Goal: Navigation & Orientation: Find specific page/section

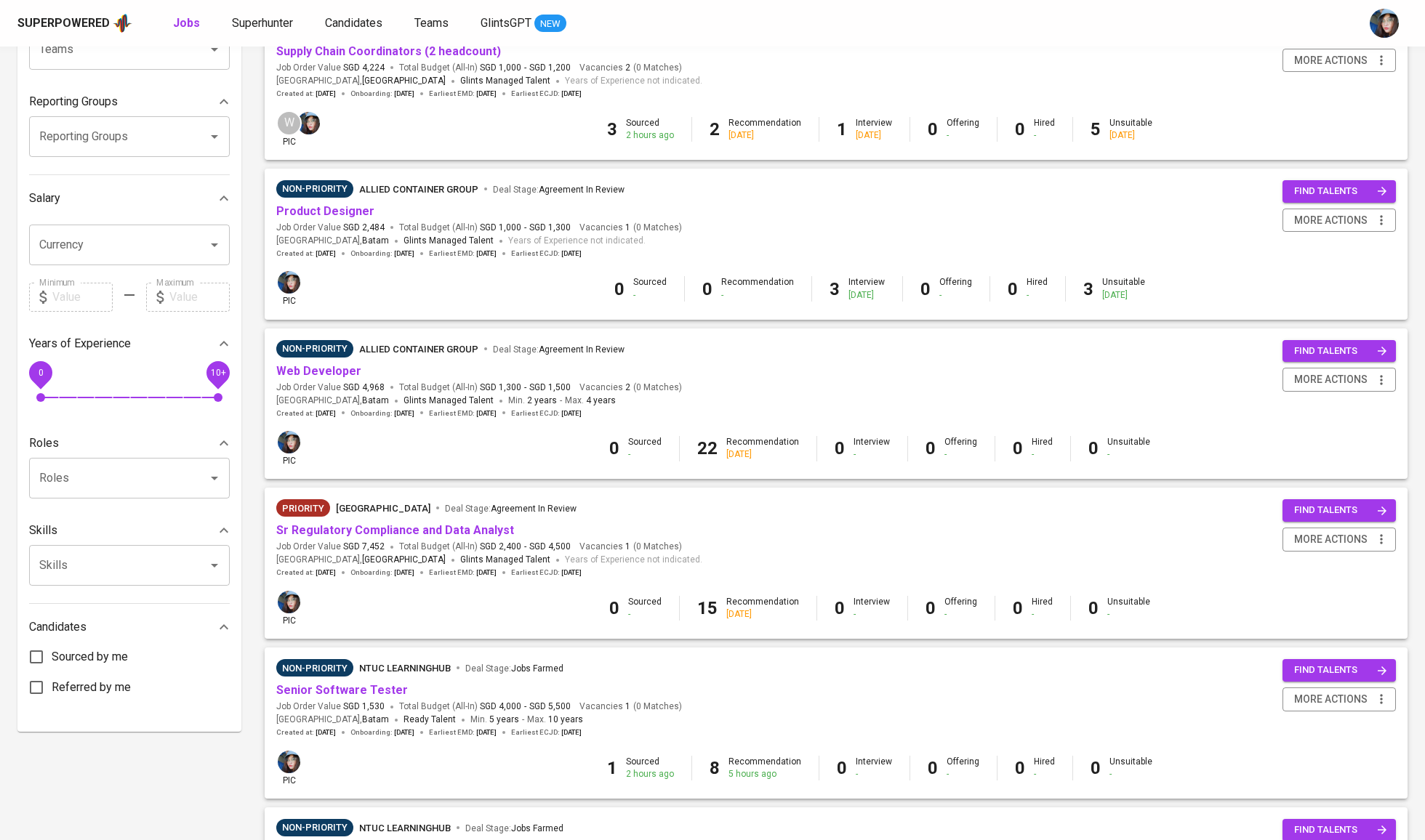
scroll to position [205, 0]
click at [404, 531] on link "Sr Regulatory Compliance and Data Analyst" at bounding box center [396, 531] width 238 height 13
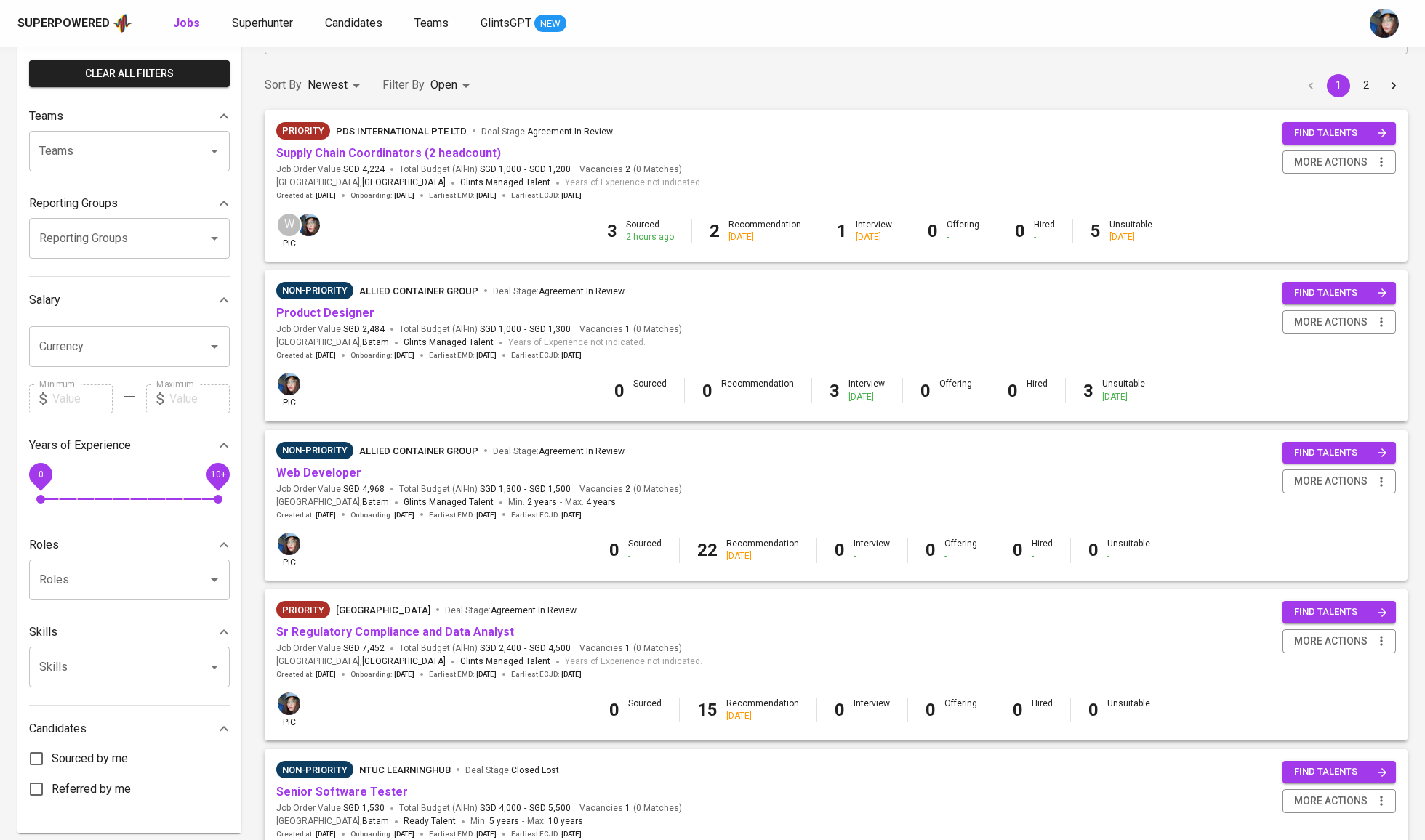
scroll to position [101, 0]
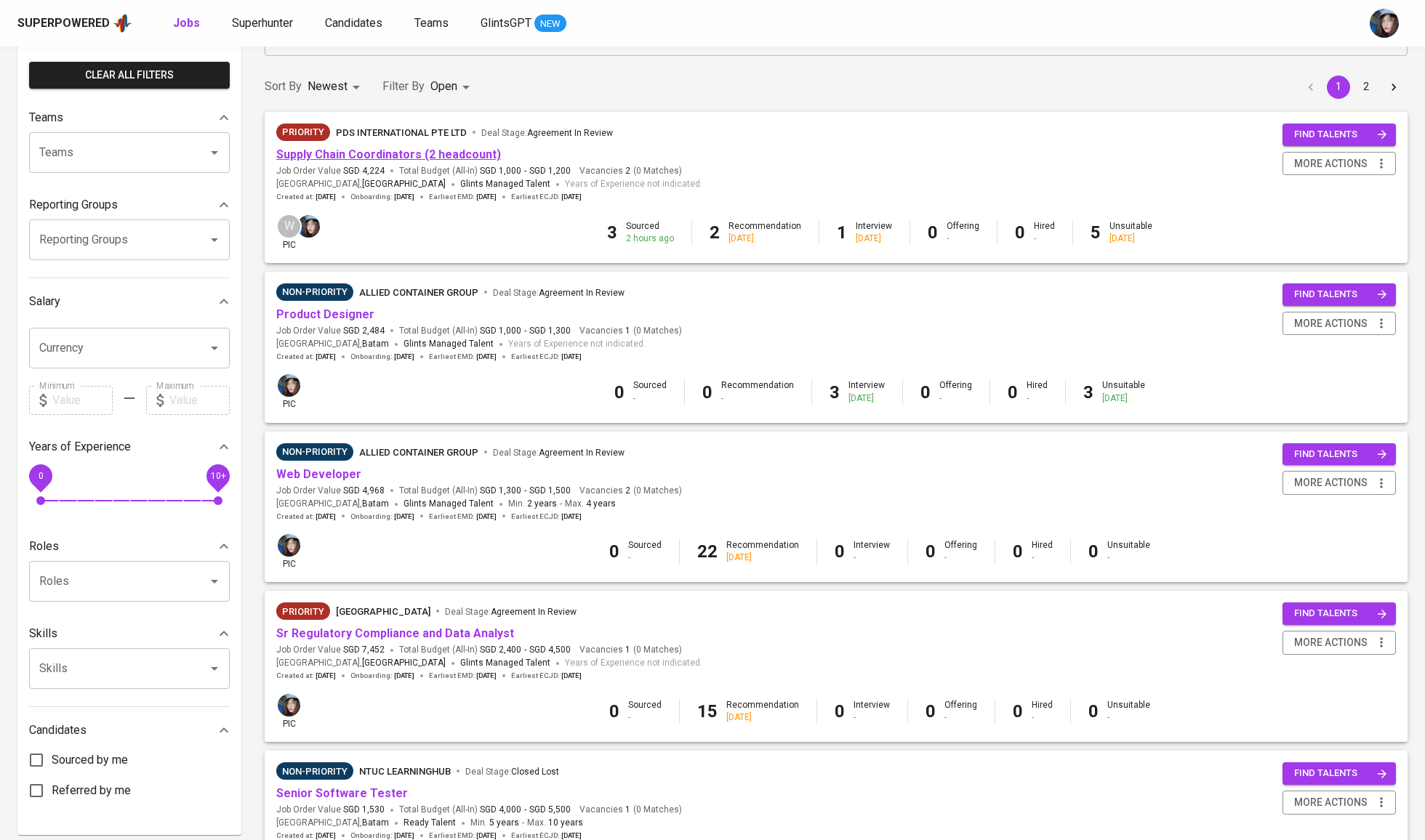
click at [419, 157] on link "Supply Chain Coordinators (2 headcount)" at bounding box center [389, 154] width 225 height 13
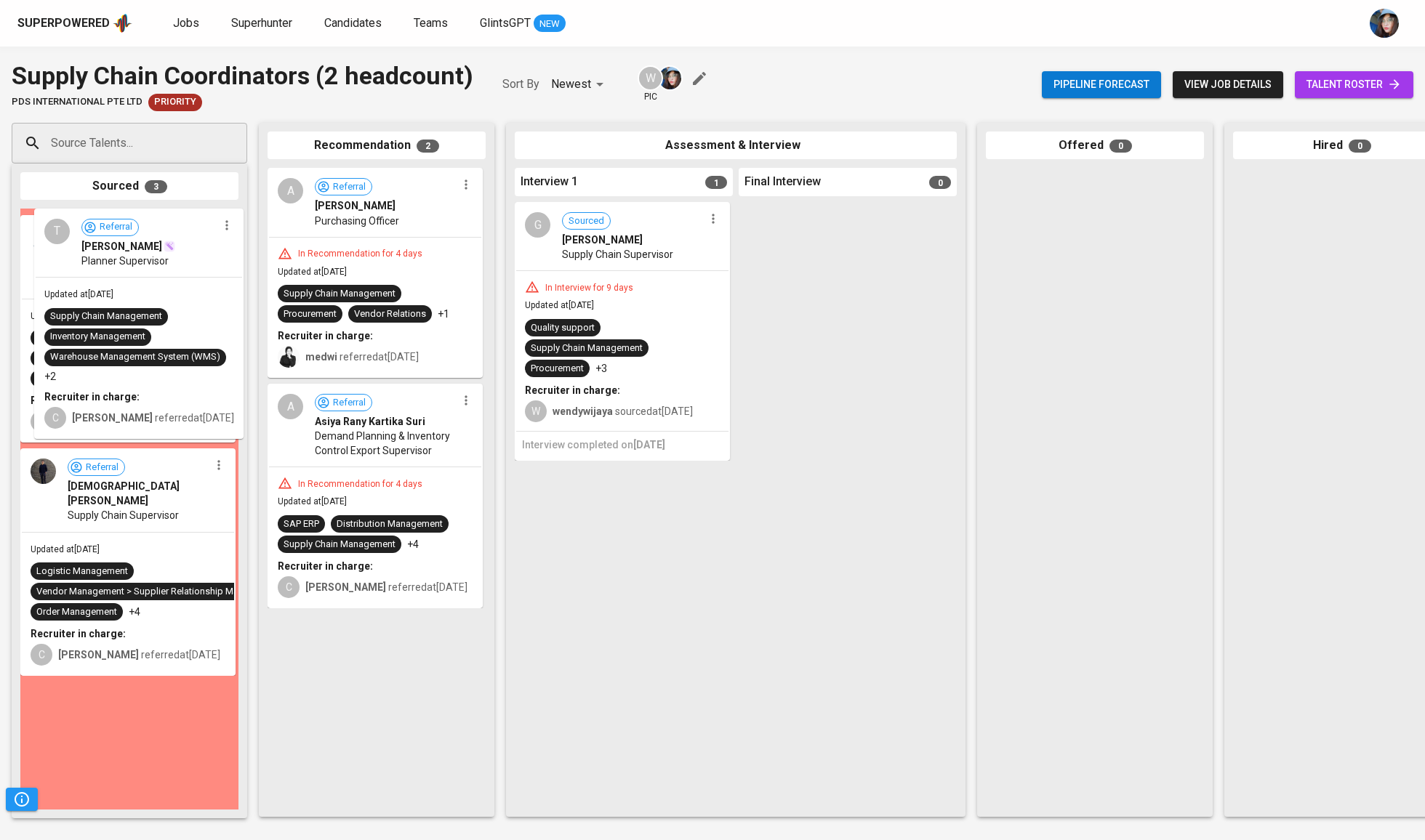
drag, startPoint x: 142, startPoint y: 268, endPoint x: 400, endPoint y: 268, distance: 258.0
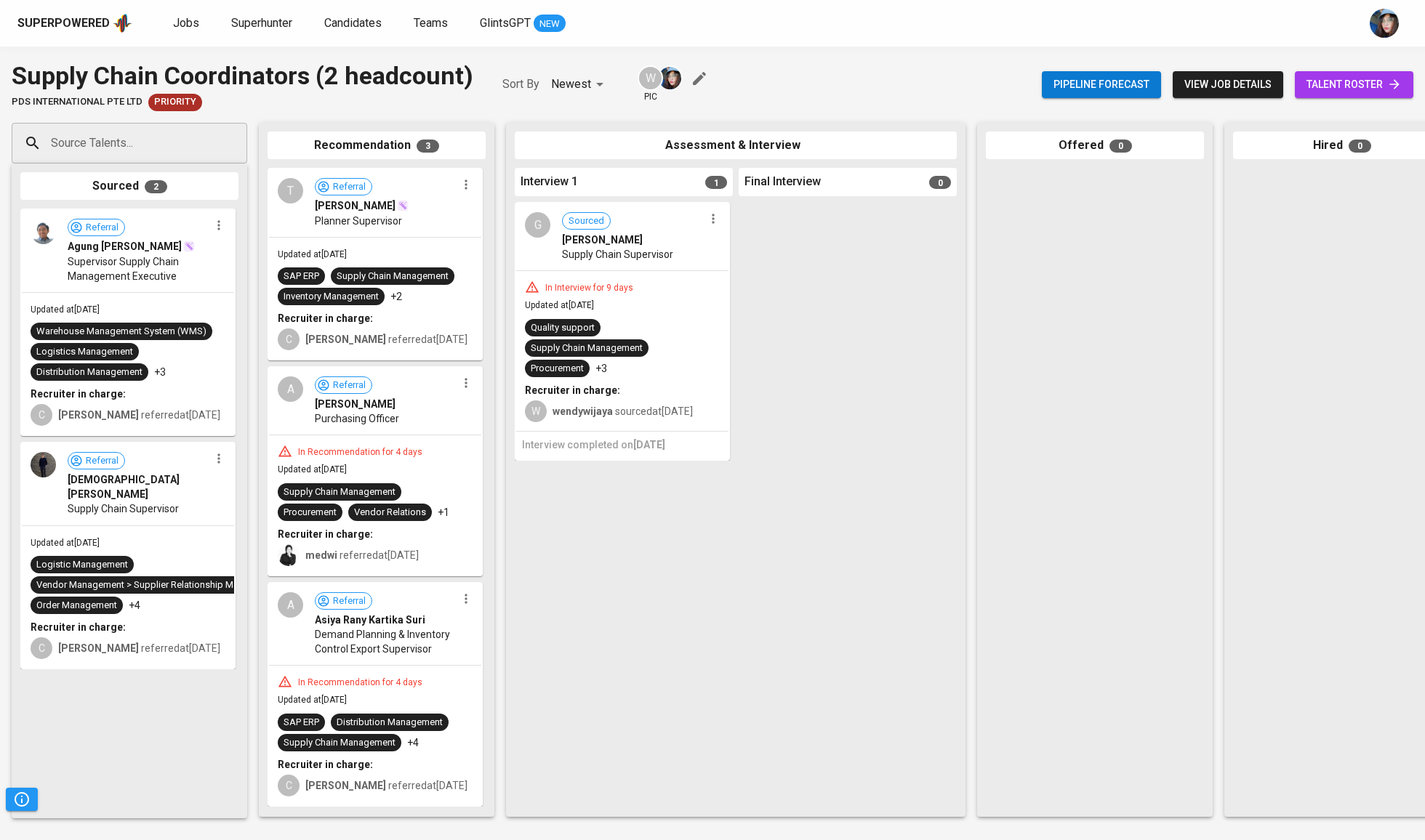
drag, startPoint x: 490, startPoint y: 279, endPoint x: 452, endPoint y: 279, distance: 38.0
click at [490, 279] on div "Recommendation 3 T Referral Tasya [PERSON_NAME] Supervisor Updated at [DATE] SA…" at bounding box center [376, 470] width 236 height 694
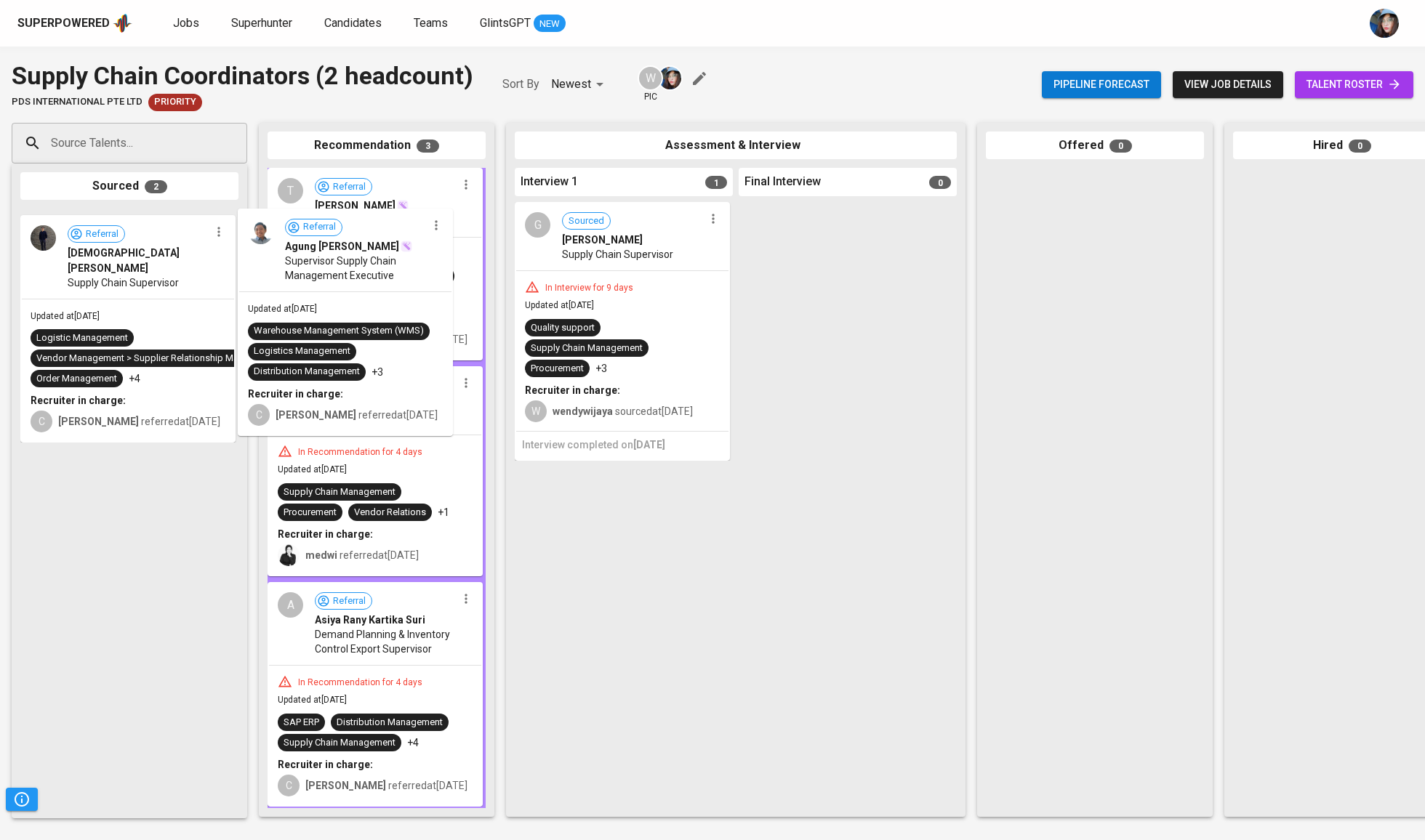
drag, startPoint x: 125, startPoint y: 273, endPoint x: 359, endPoint y: 273, distance: 234.0
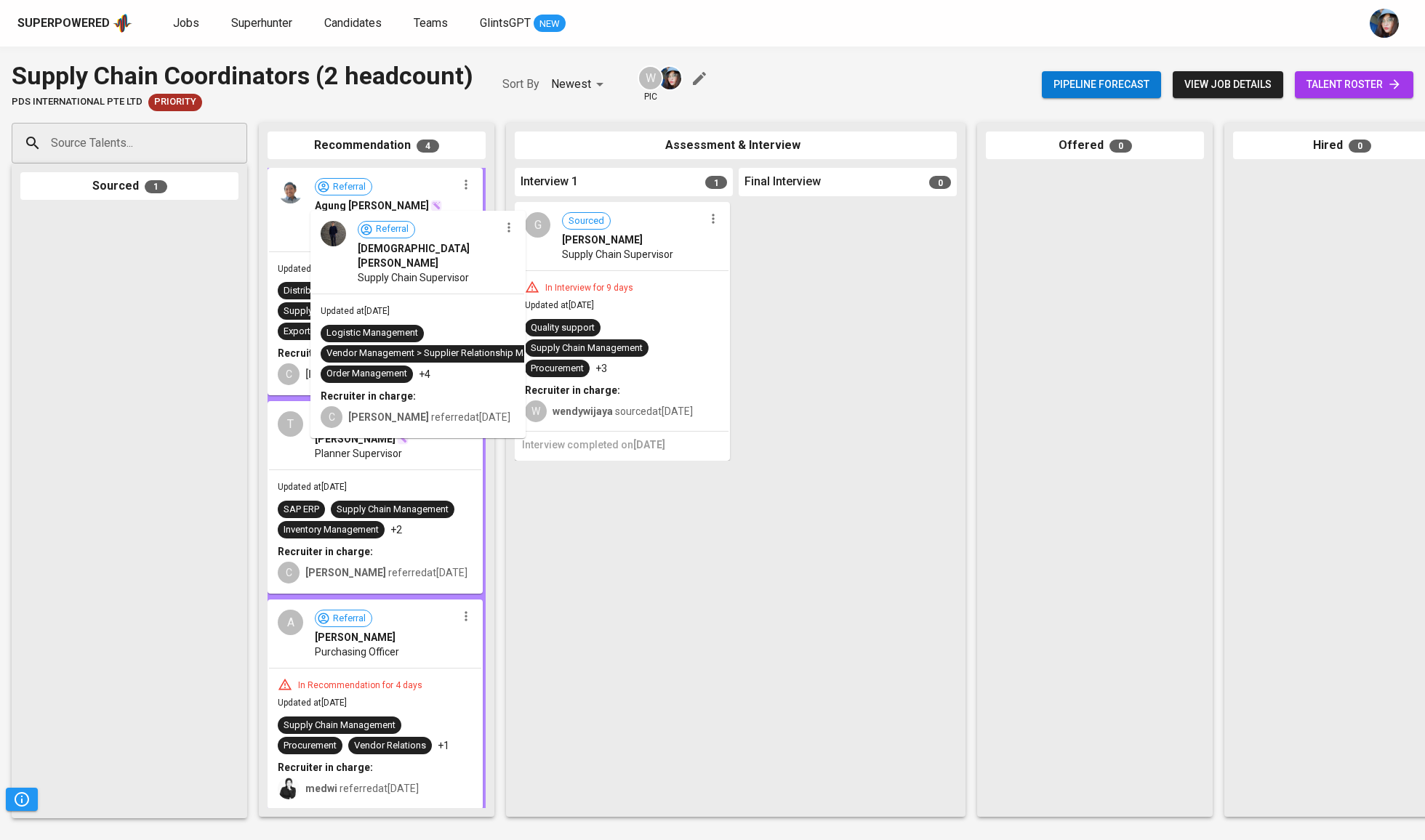
drag, startPoint x: 194, startPoint y: 260, endPoint x: 430, endPoint y: 262, distance: 236.0
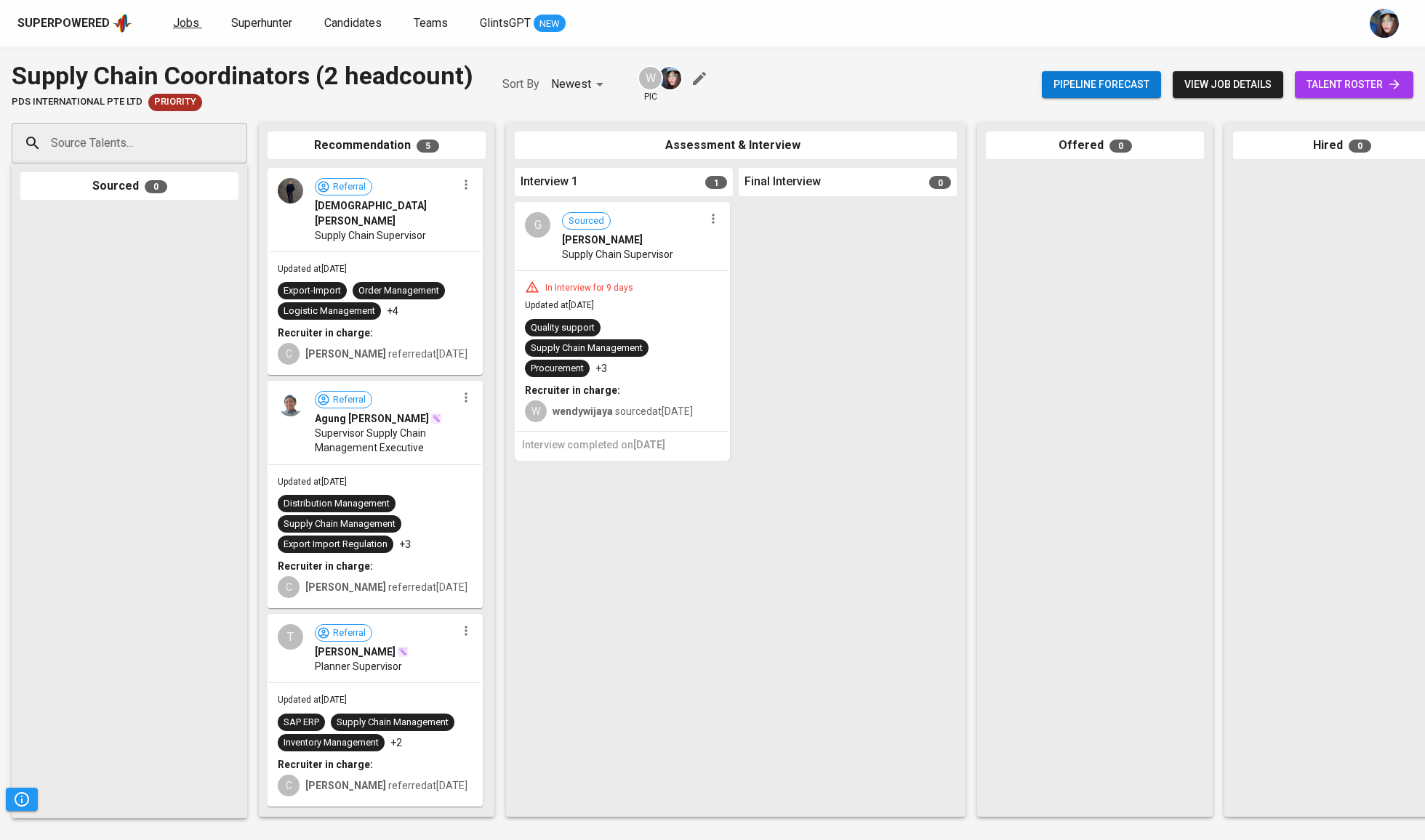
click at [179, 28] on span "Jobs" at bounding box center [185, 23] width 26 height 13
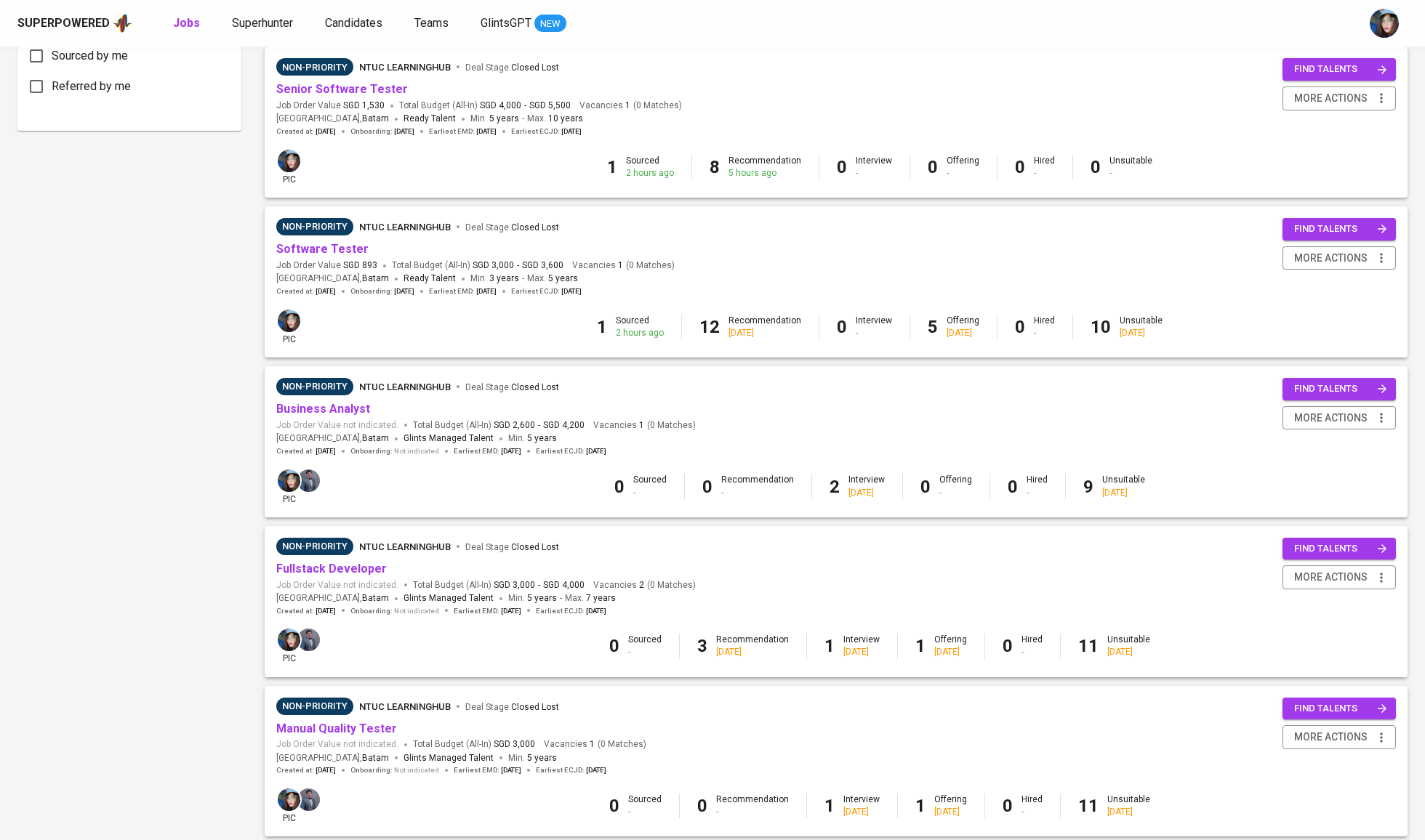
scroll to position [810, 0]
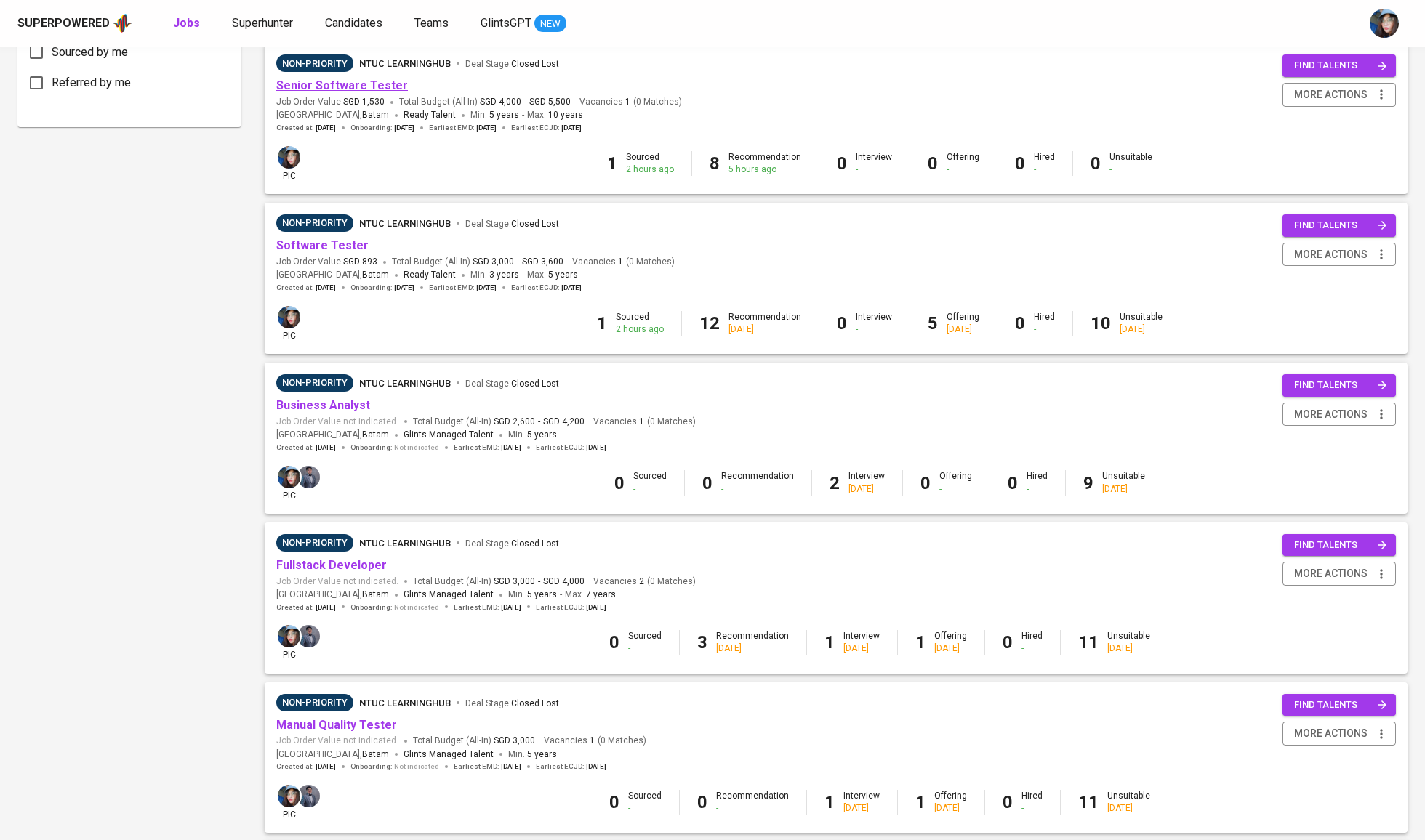
click at [366, 86] on link "Senior Software Tester" at bounding box center [342, 86] width 132 height 13
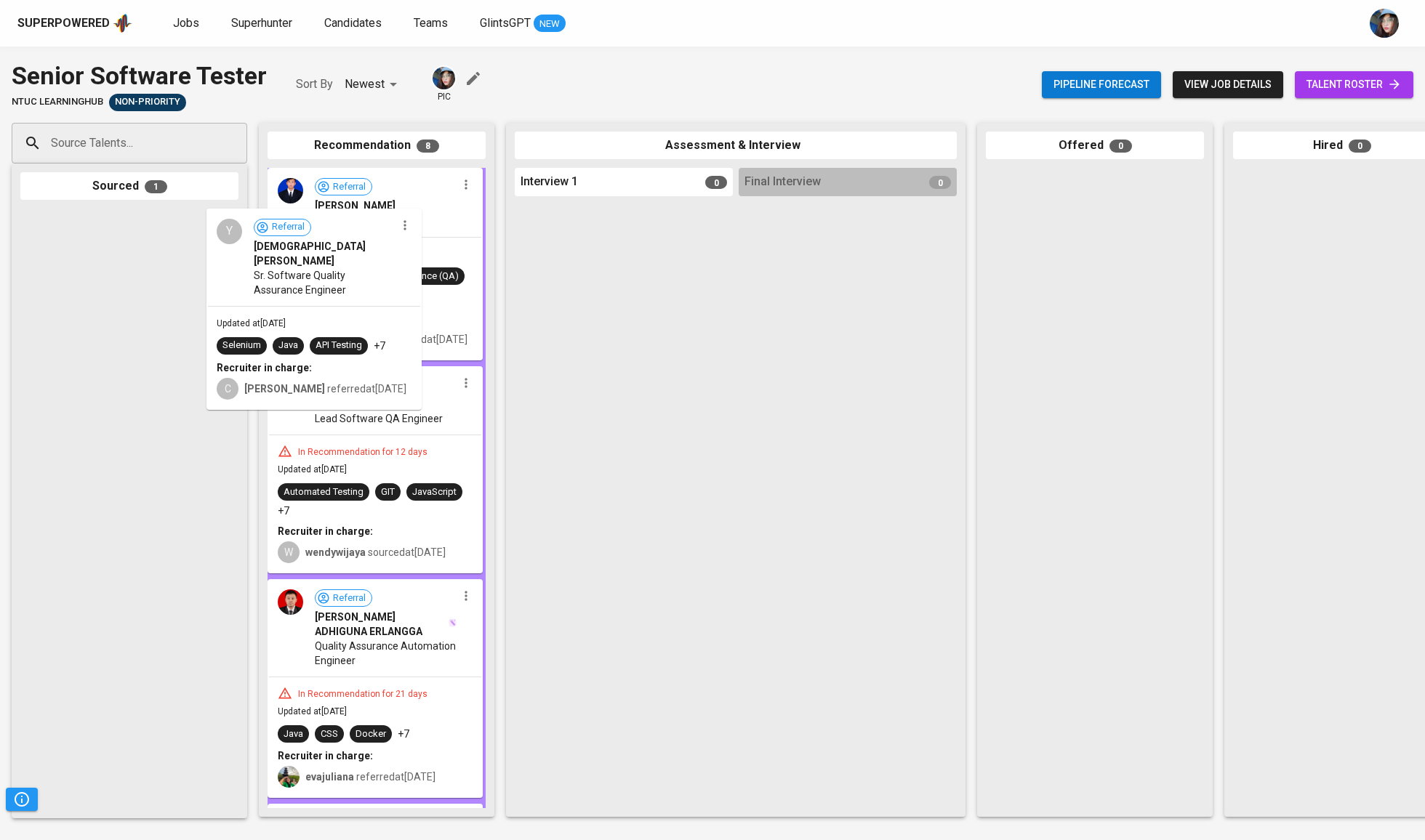
drag, startPoint x: 108, startPoint y: 263, endPoint x: 326, endPoint y: 263, distance: 218.0
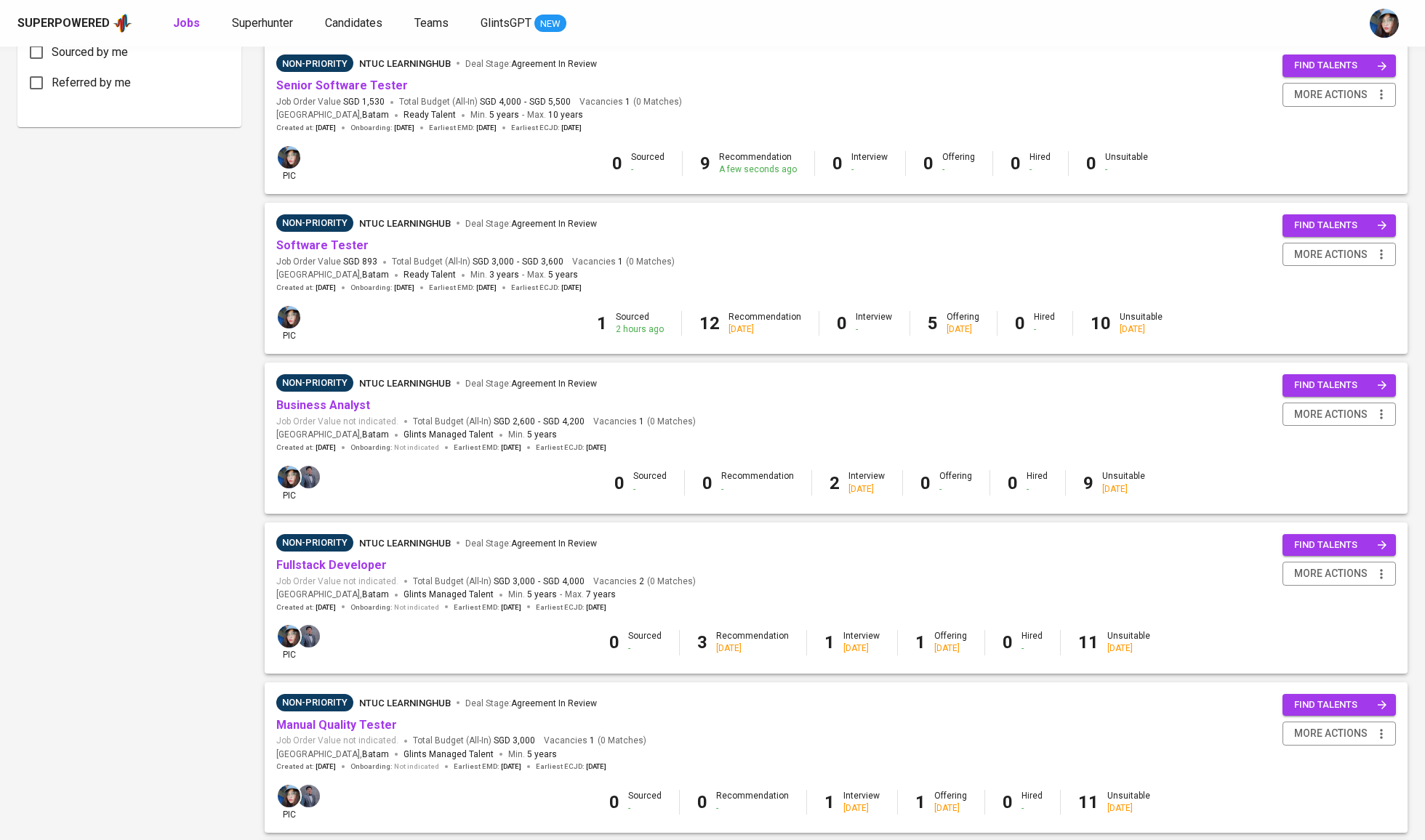
scroll to position [824, 0]
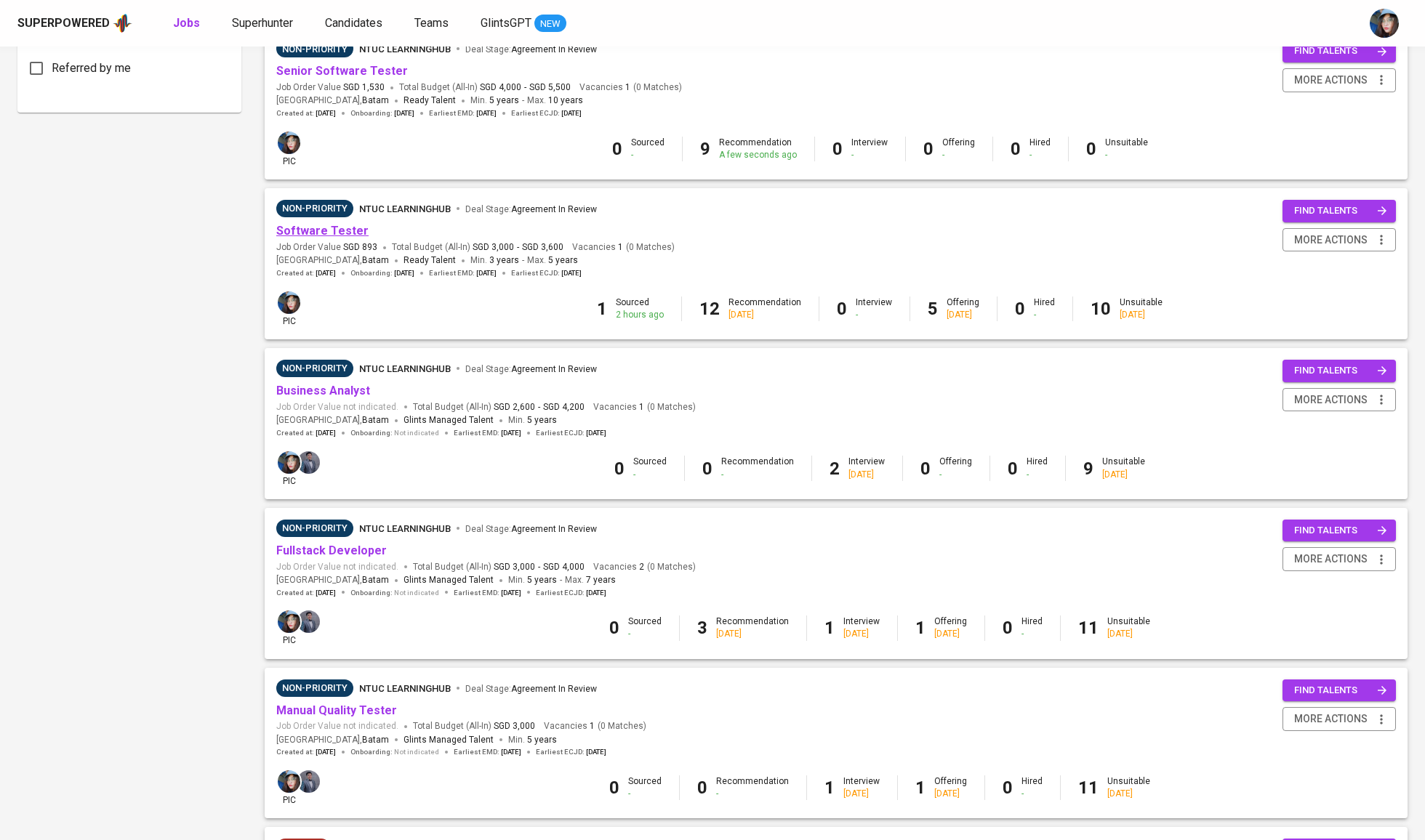
click at [340, 226] on link "Software Tester" at bounding box center [323, 231] width 92 height 13
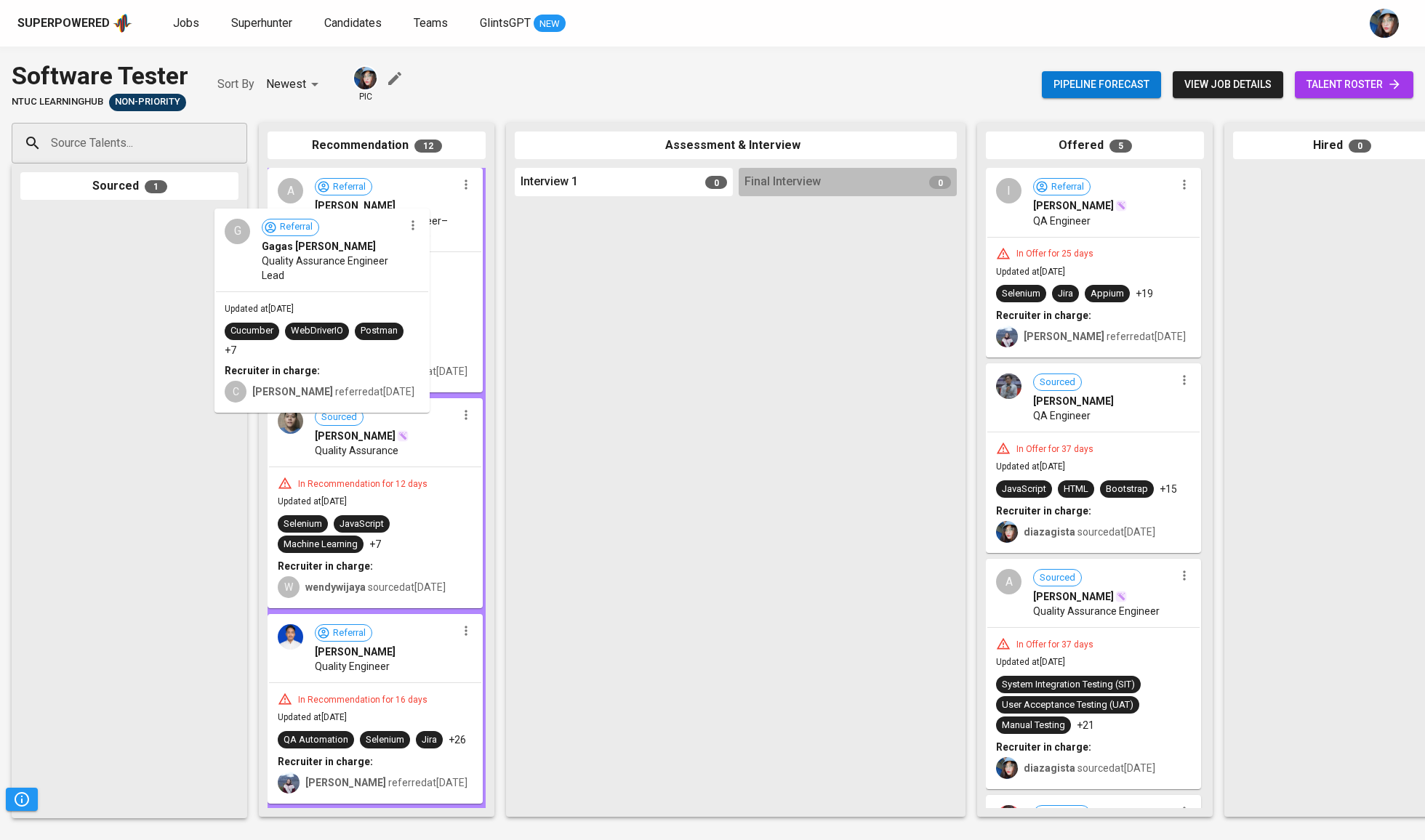
drag, startPoint x: 238, startPoint y: 262, endPoint x: 370, endPoint y: 262, distance: 132.0
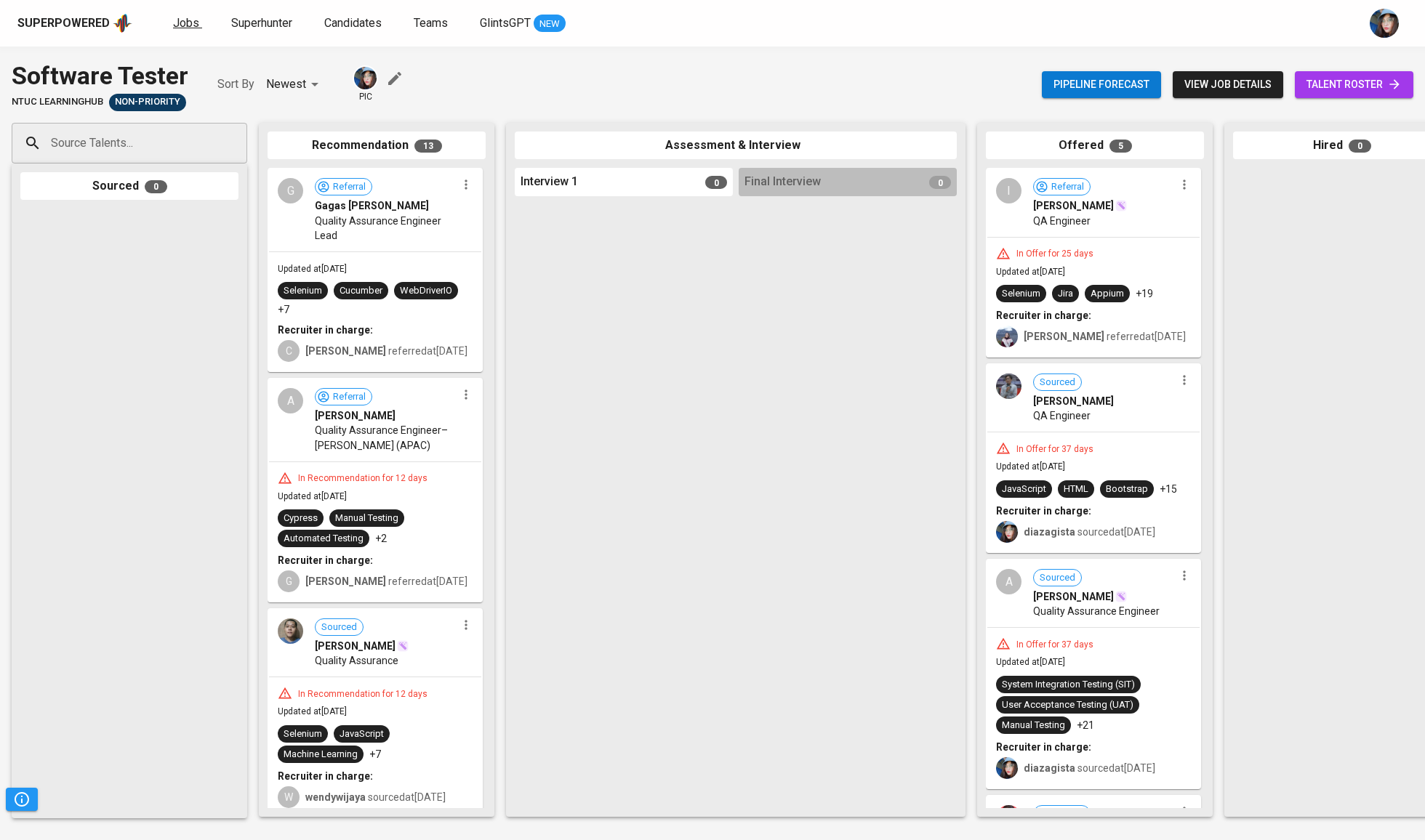
click at [179, 28] on span "Jobs" at bounding box center [185, 23] width 26 height 13
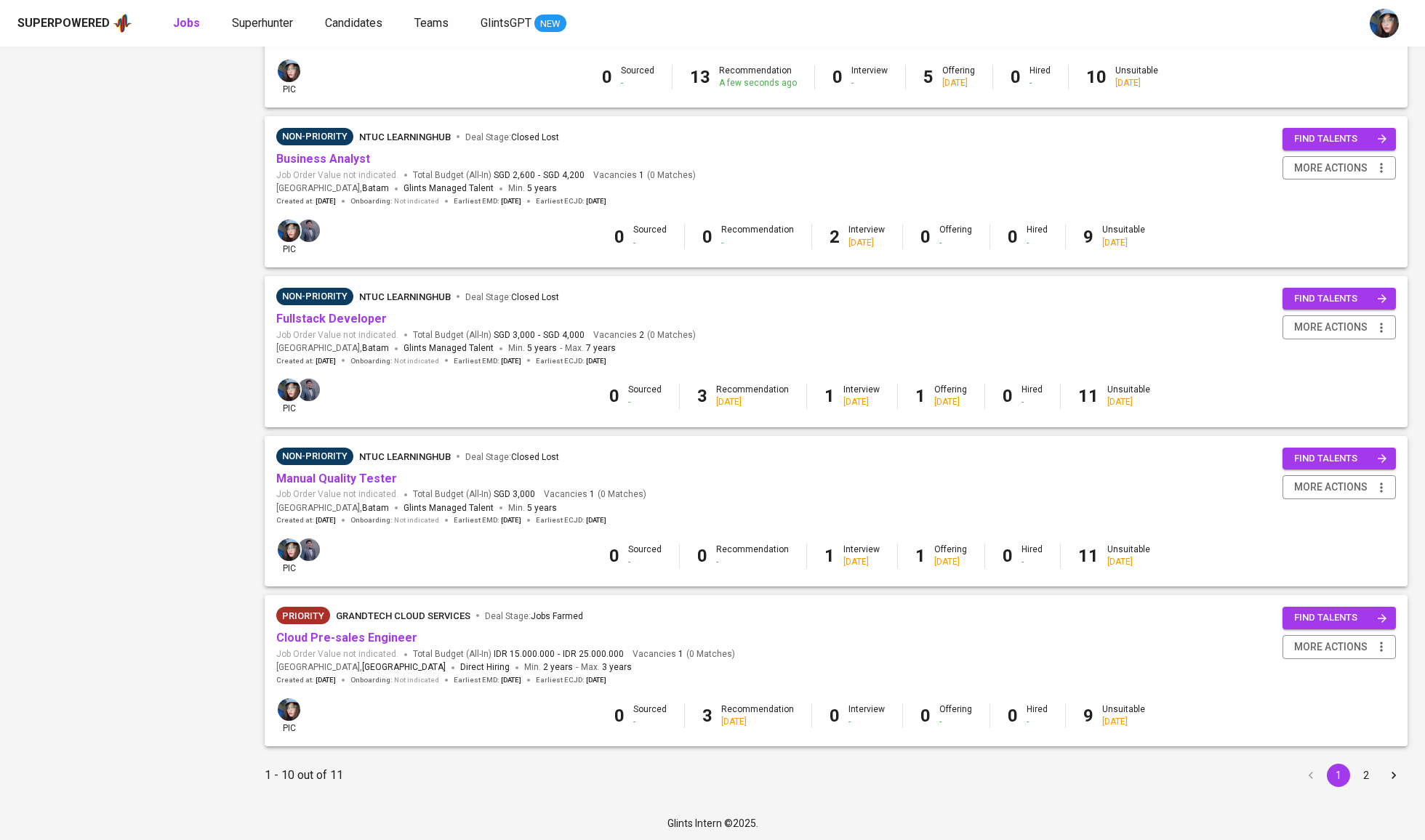
scroll to position [1055, 0]
click at [359, 638] on link "Cloud Pre-sales Engineer" at bounding box center [347, 639] width 141 height 13
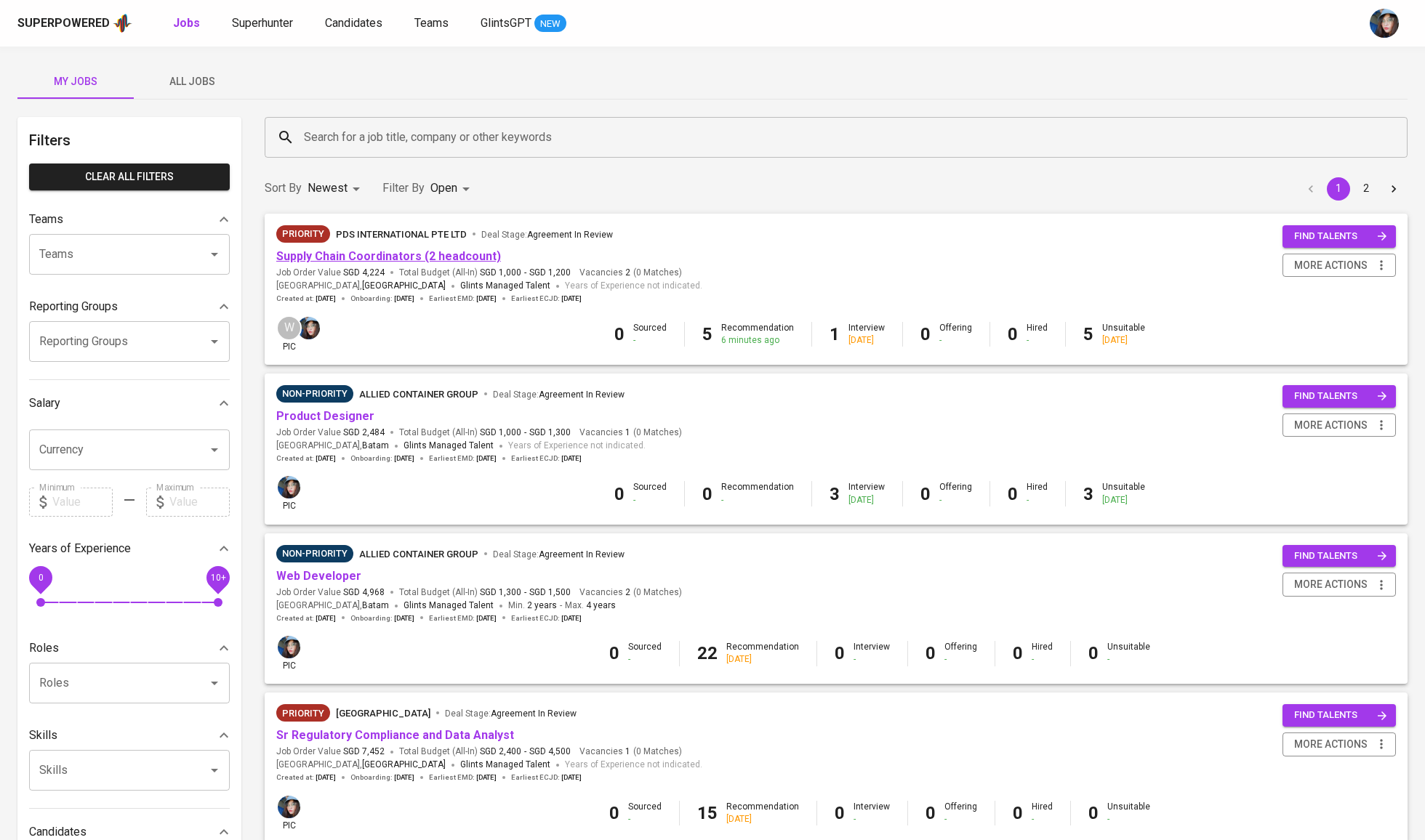
click at [358, 256] on link "Supply Chain Coordinators (2 headcount)" at bounding box center [389, 256] width 225 height 13
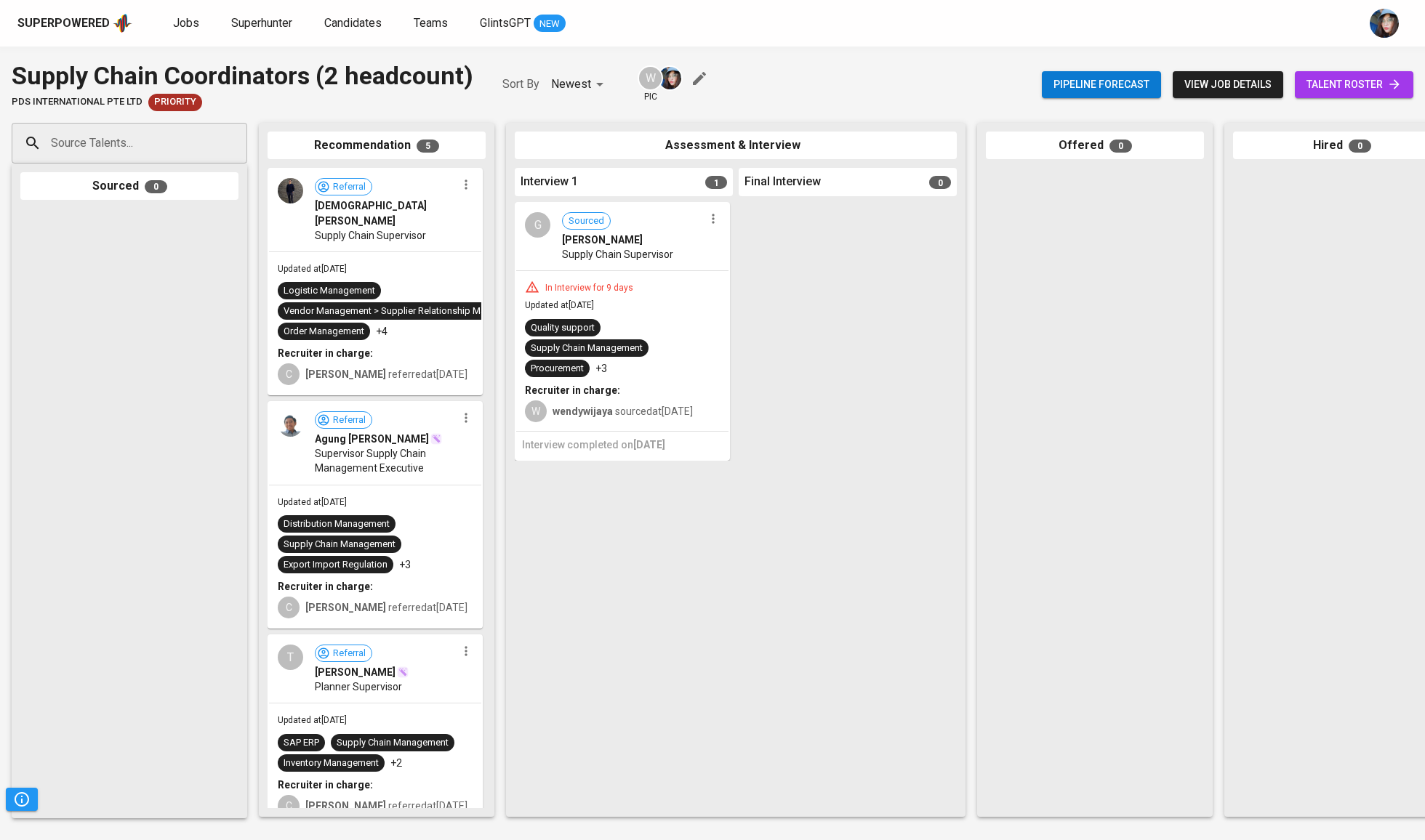
click at [1349, 85] on span "talent roster" at bounding box center [1354, 85] width 96 height 18
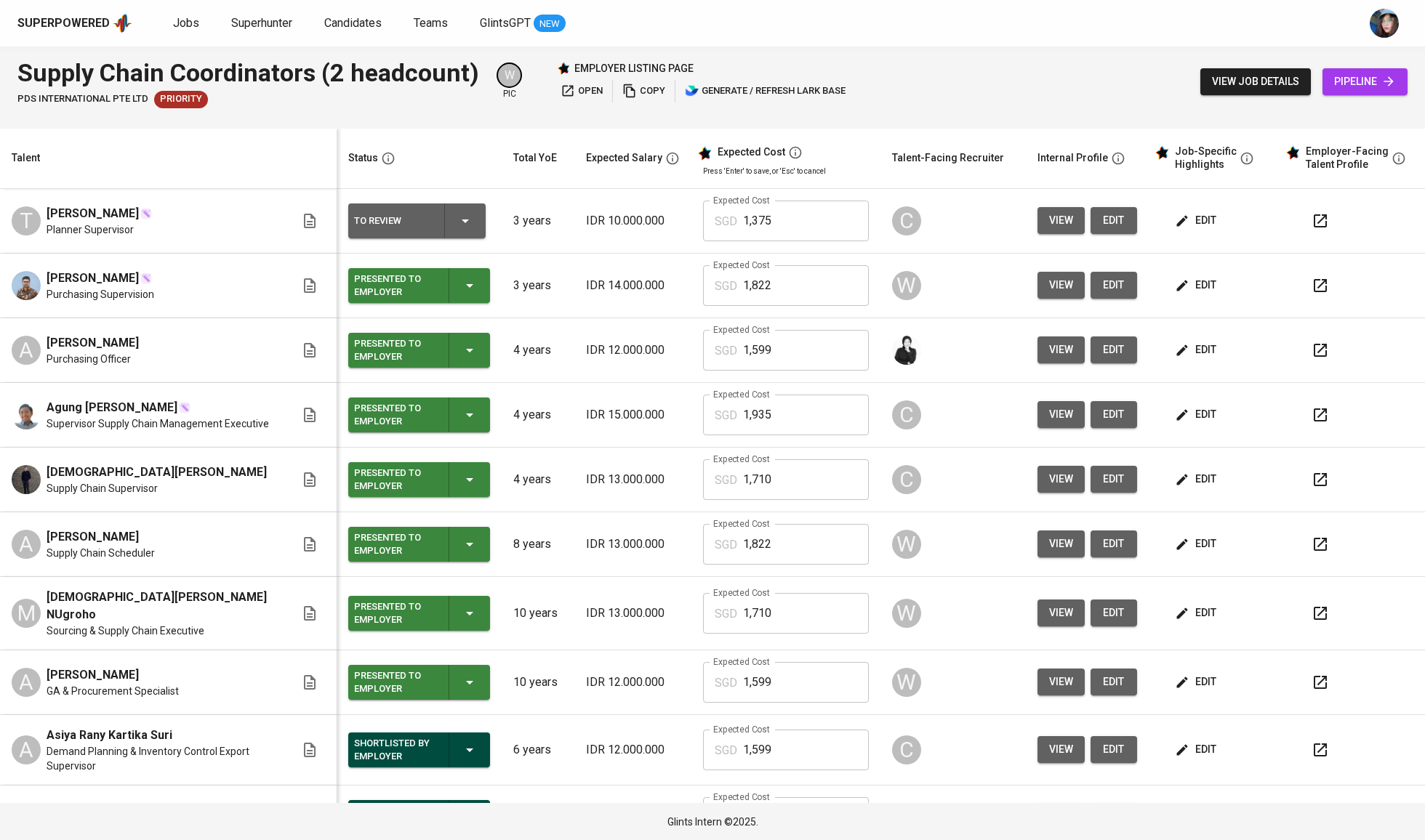
drag, startPoint x: 1355, startPoint y: 86, endPoint x: 1304, endPoint y: 131, distance: 68.0
click at [597, 83] on span "open" at bounding box center [582, 91] width 42 height 17
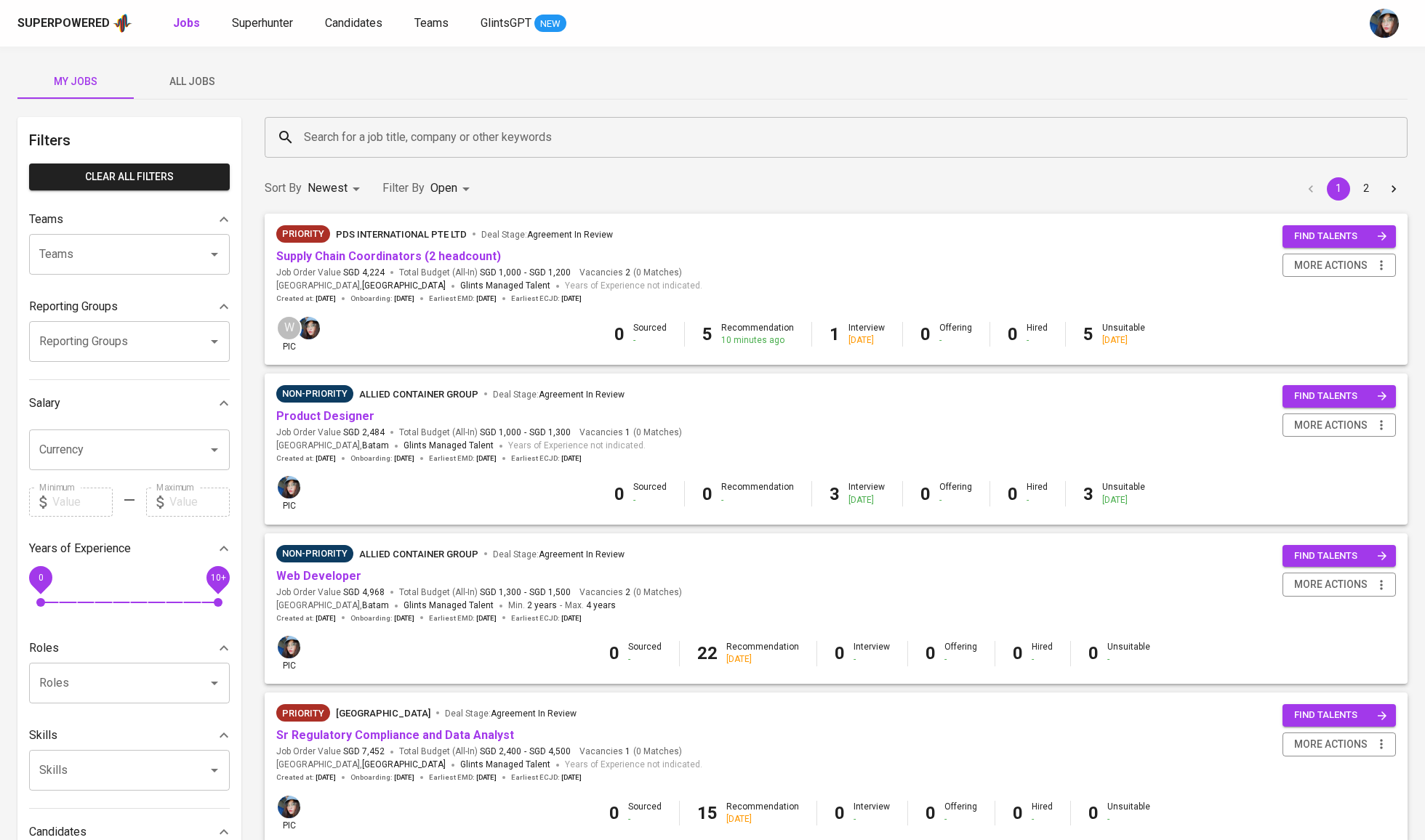
click at [215, 80] on span "All Jobs" at bounding box center [192, 82] width 99 height 18
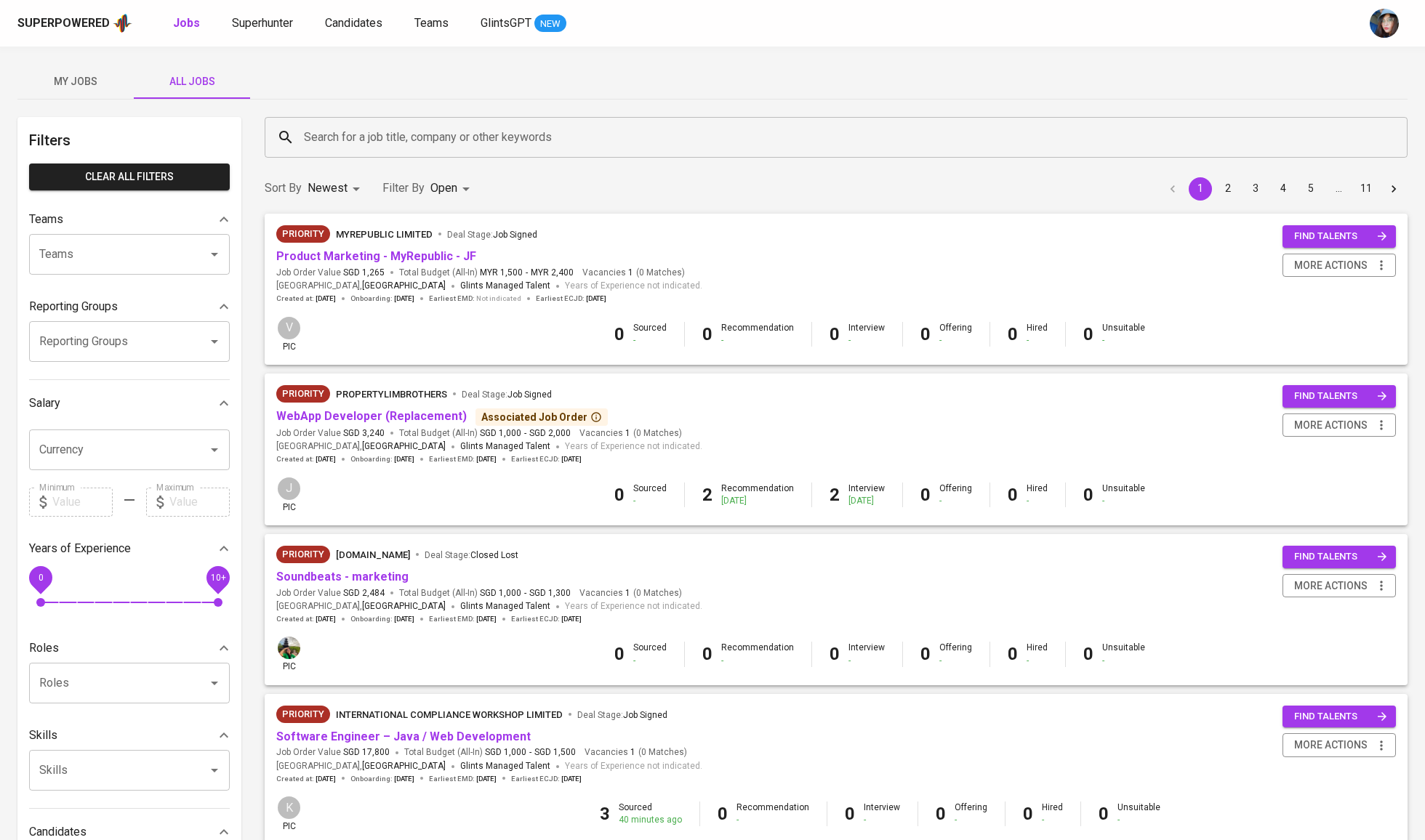
click at [366, 135] on input "Search for a job title, company or other keywords" at bounding box center [839, 137] width 1079 height 28
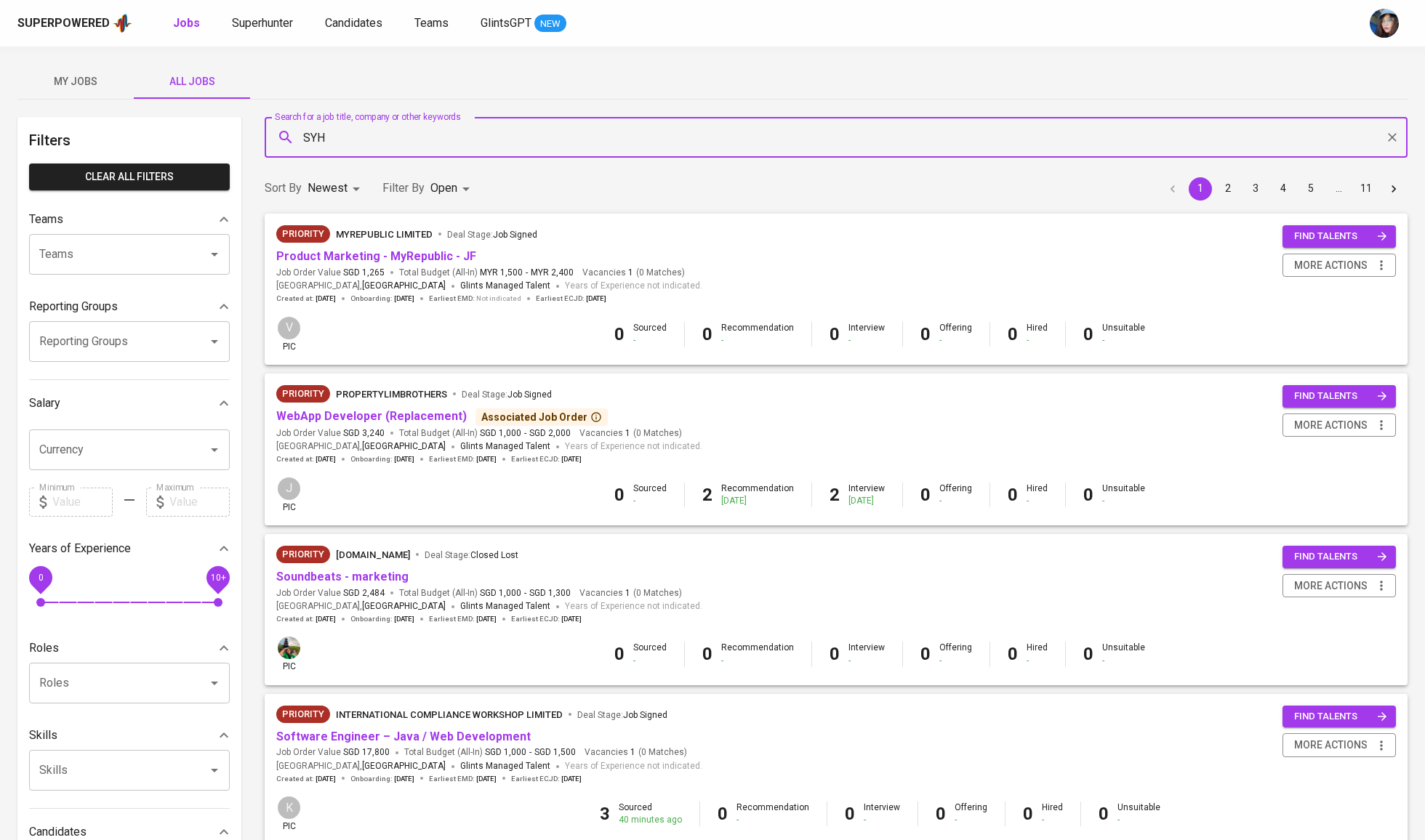
type input "SYH"
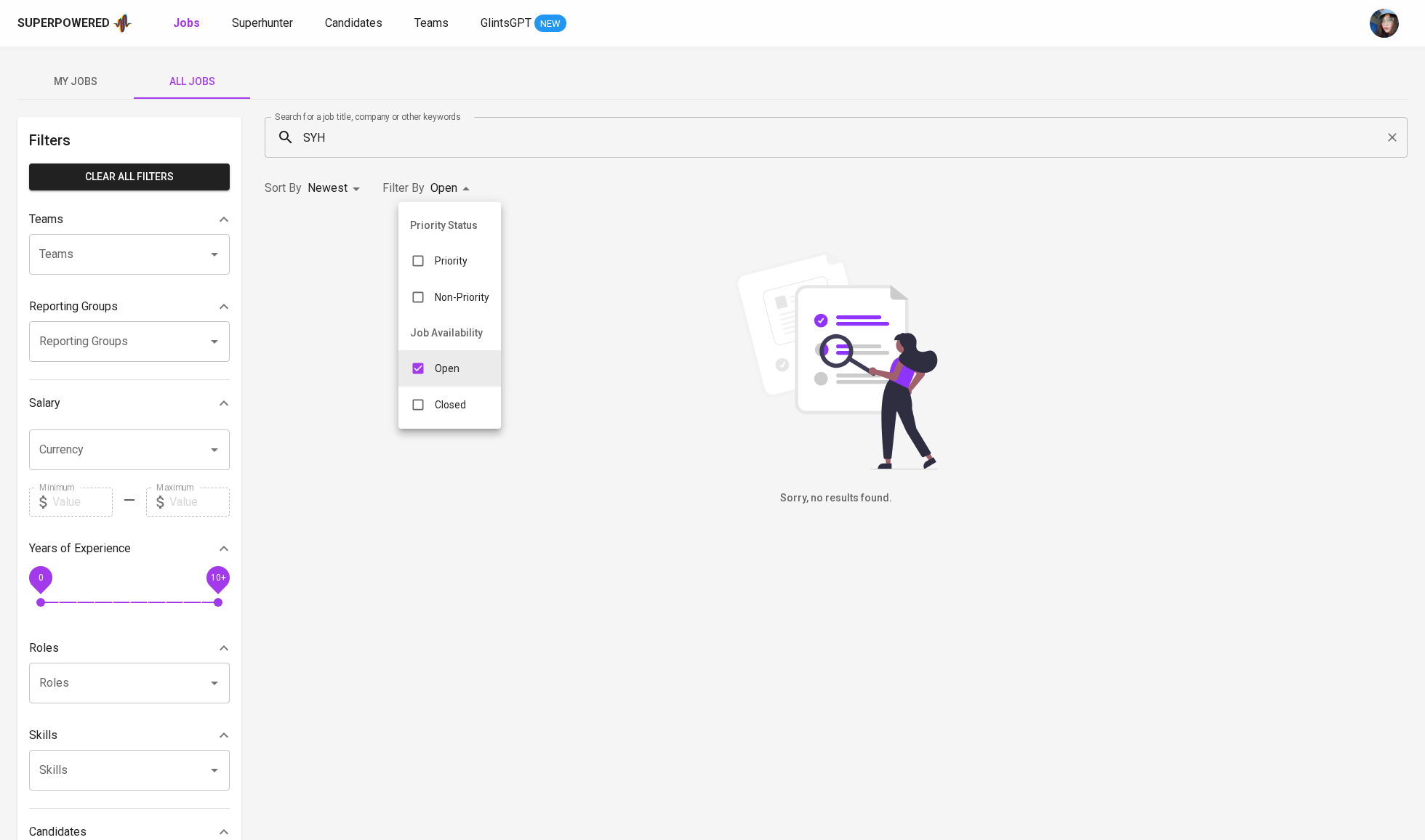
click at [435, 178] on body "Superpowered Jobs Superhunter Candidates Teams GlintsGPT NEW My Jobs All Jobs F…" at bounding box center [712, 496] width 1425 height 993
click at [466, 382] on div "Open" at bounding box center [434, 368] width 73 height 28
checkbox input "false"
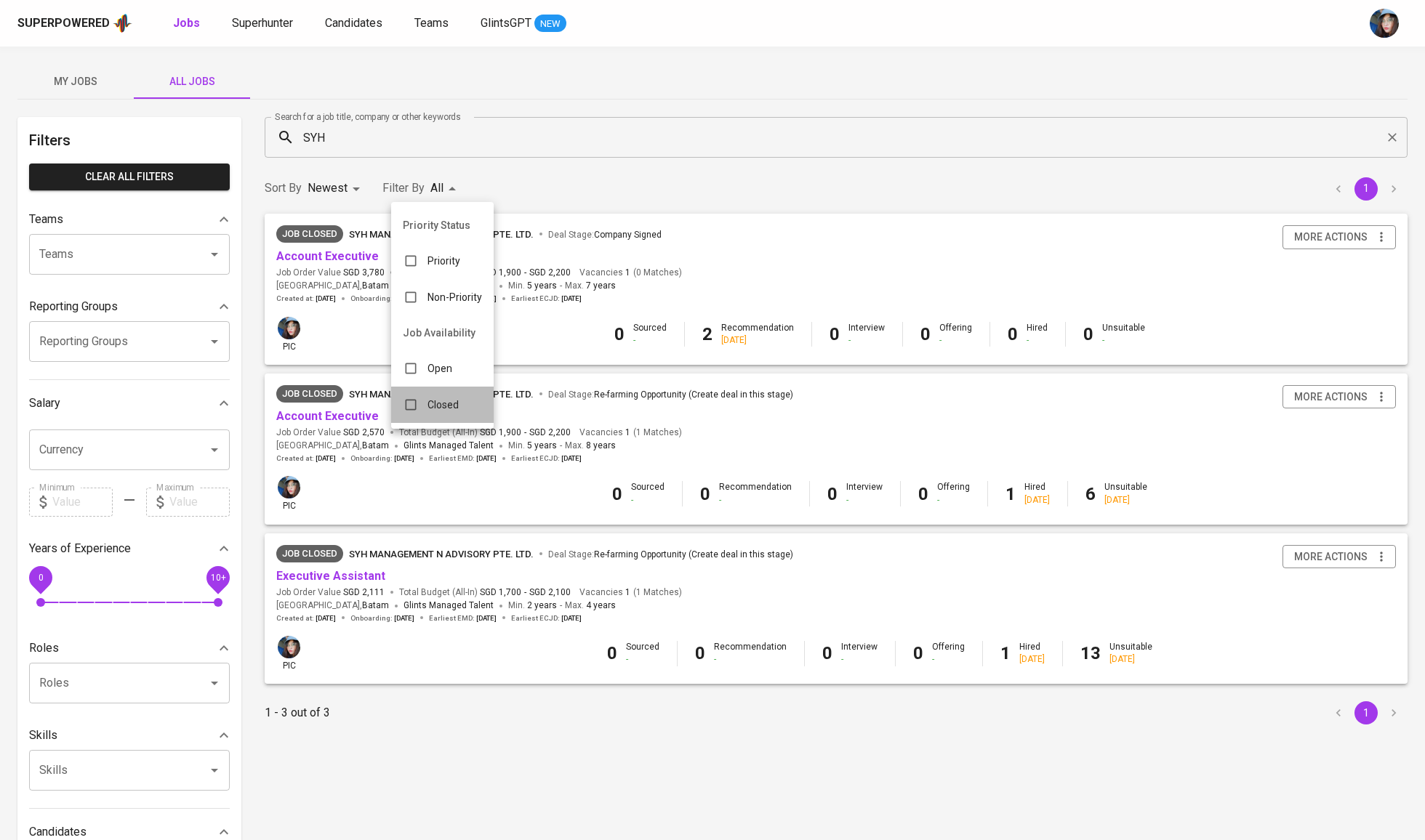
click at [464, 418] on div "Closed" at bounding box center [431, 405] width 80 height 28
type input "CLOSE"
checkbox input "true"
click at [360, 281] on div at bounding box center [712, 420] width 1425 height 840
click at [355, 576] on link "Executive Assistant" at bounding box center [331, 576] width 109 height 13
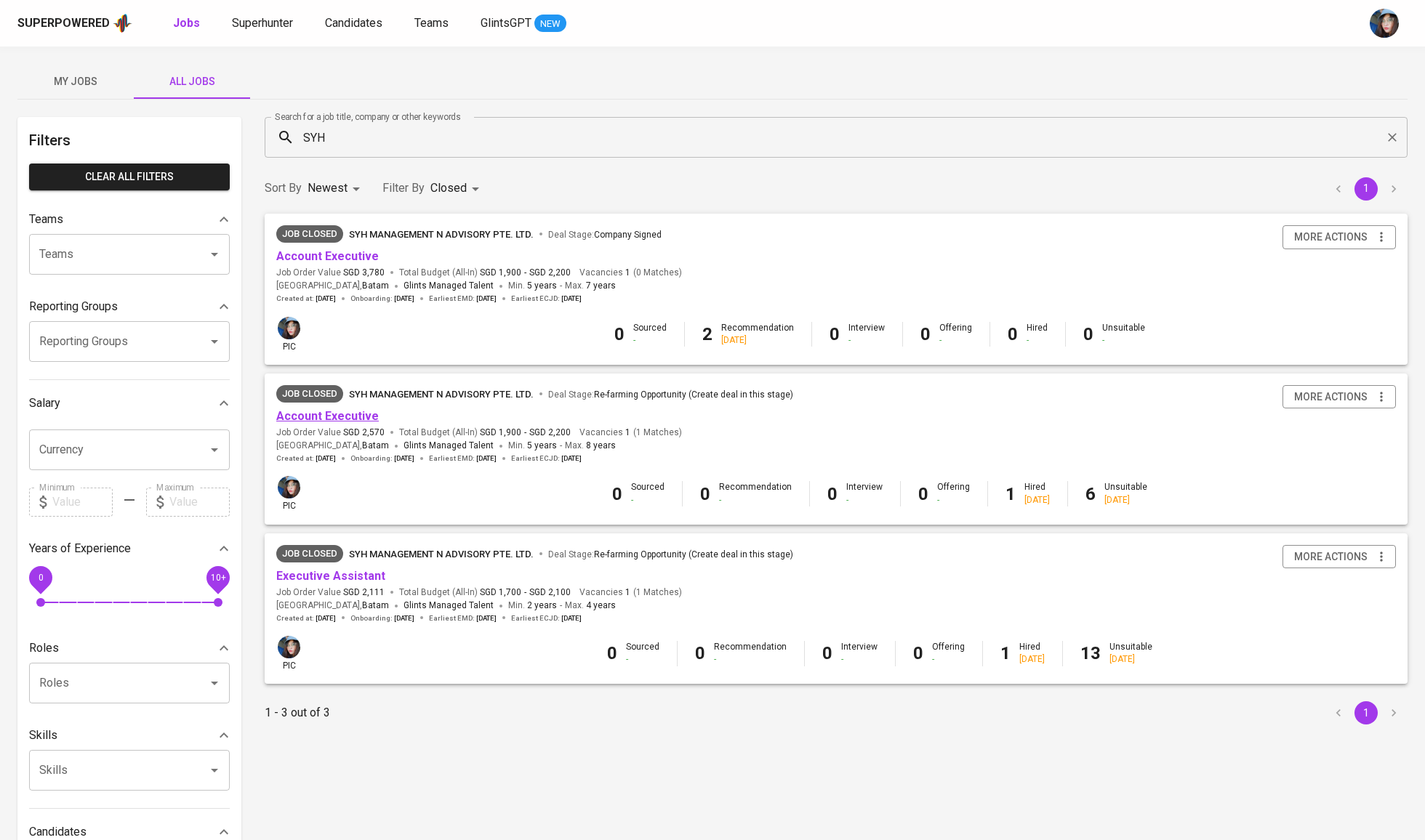
click at [347, 418] on link "Account Executive" at bounding box center [328, 416] width 102 height 13
